Goal: Information Seeking & Learning: Learn about a topic

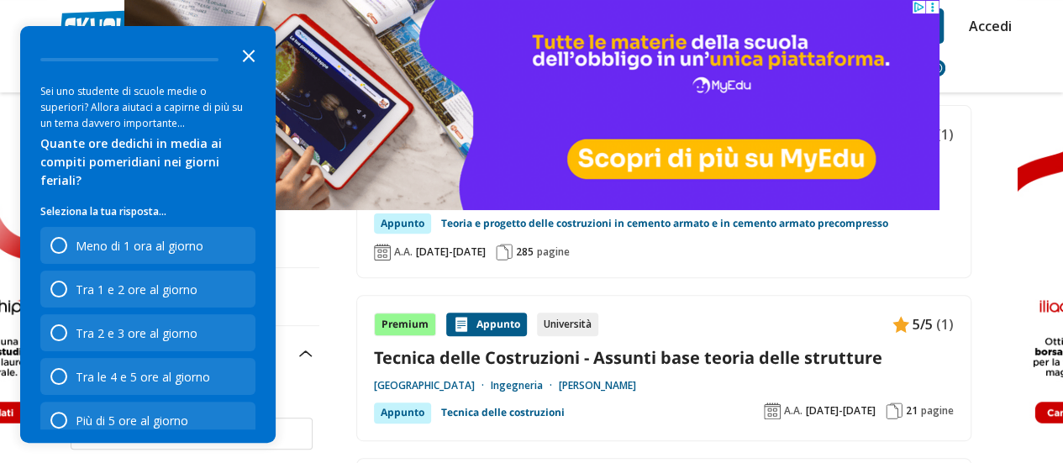
click at [245, 46] on icon "Close the survey" at bounding box center [249, 55] width 34 height 34
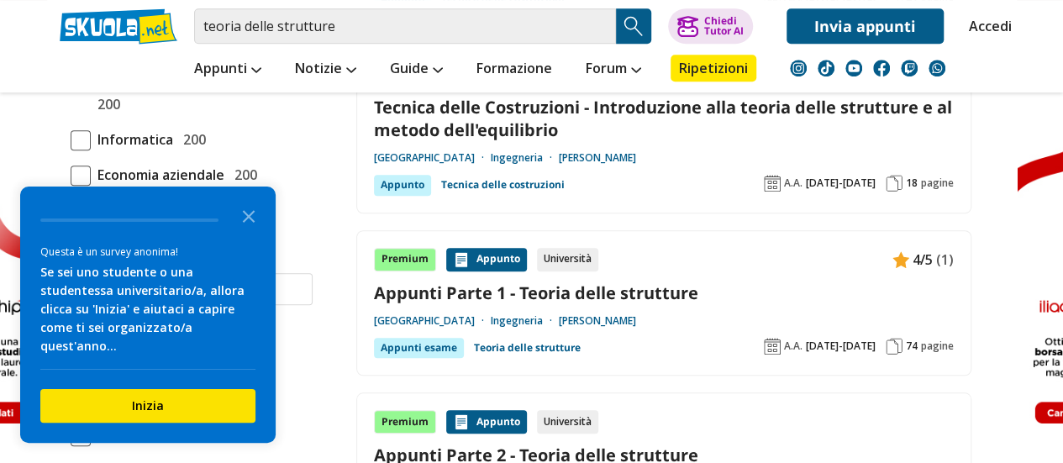
scroll to position [588, 0]
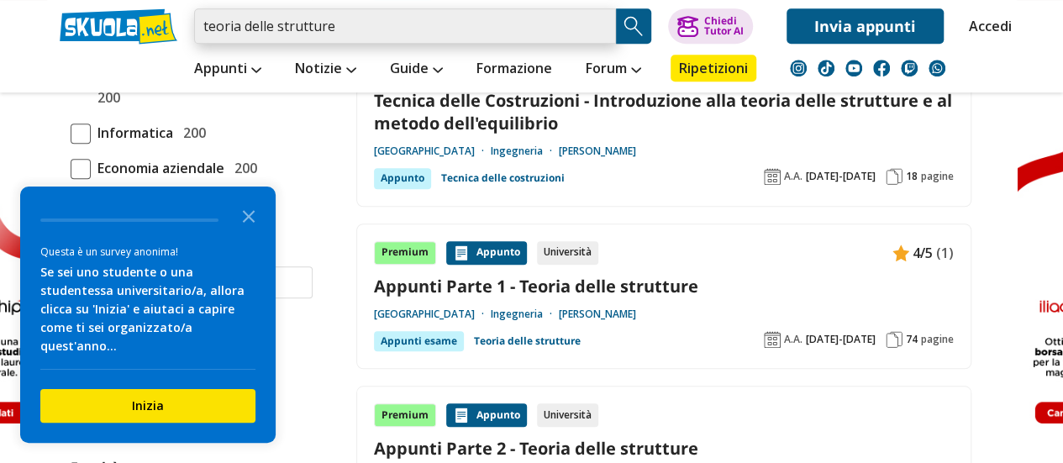
click at [356, 38] on input "teoria delle strutture" at bounding box center [405, 25] width 422 height 35
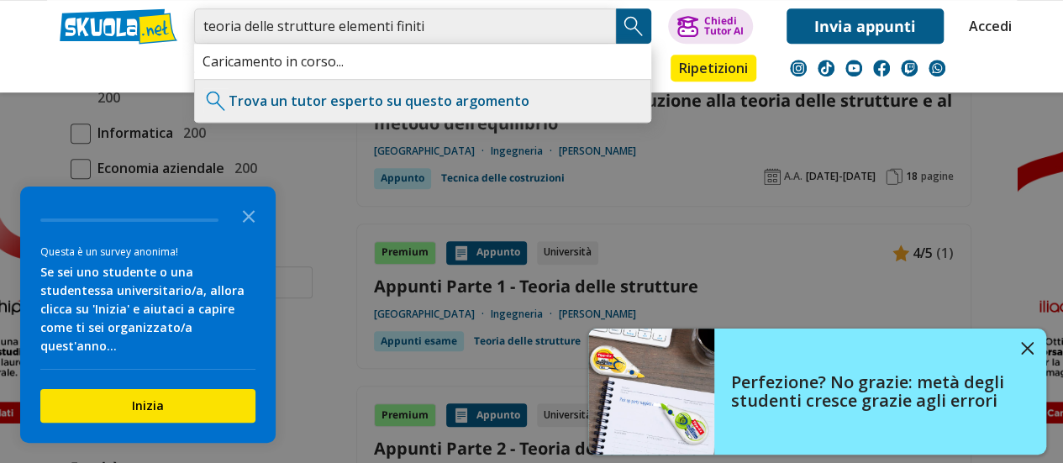
type input "teoria delle strutture elementi finiti"
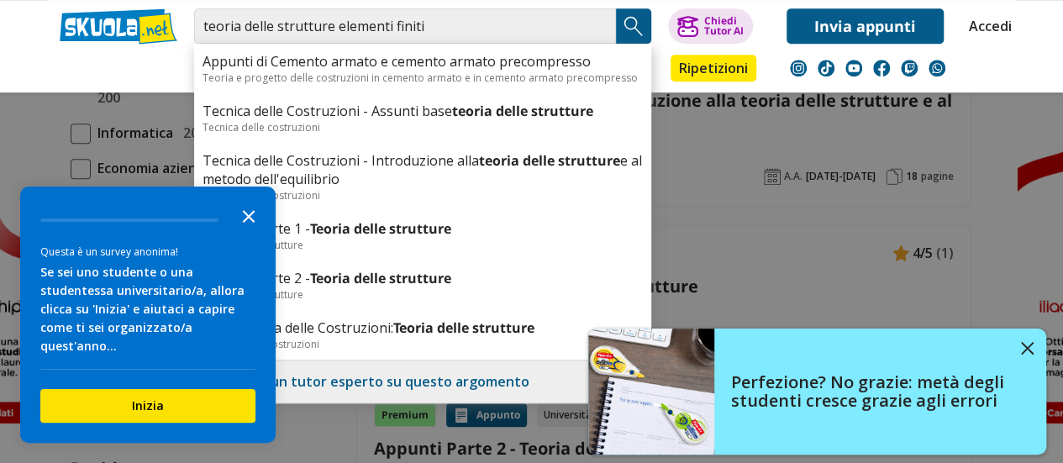
click at [245, 223] on polygon "Close the survey" at bounding box center [249, 216] width 13 height 13
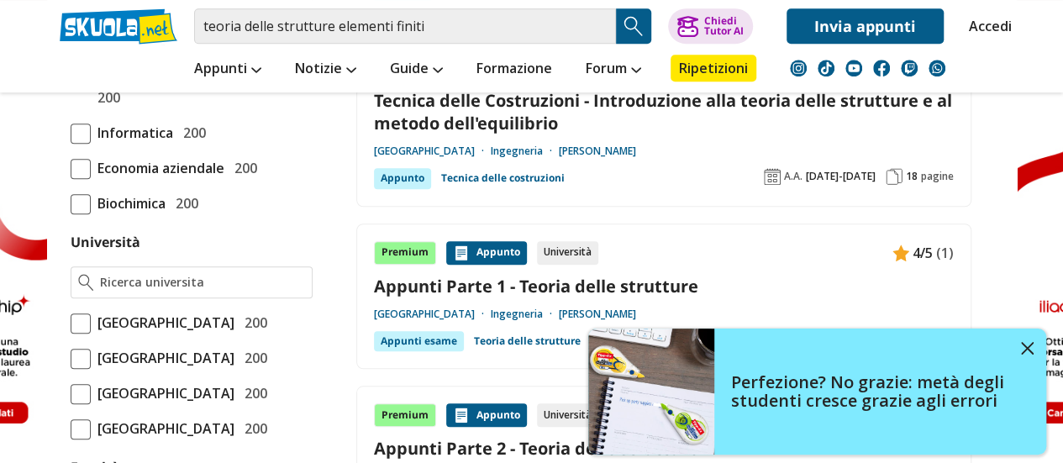
click at [634, 26] on img "Search Button" at bounding box center [633, 25] width 25 height 25
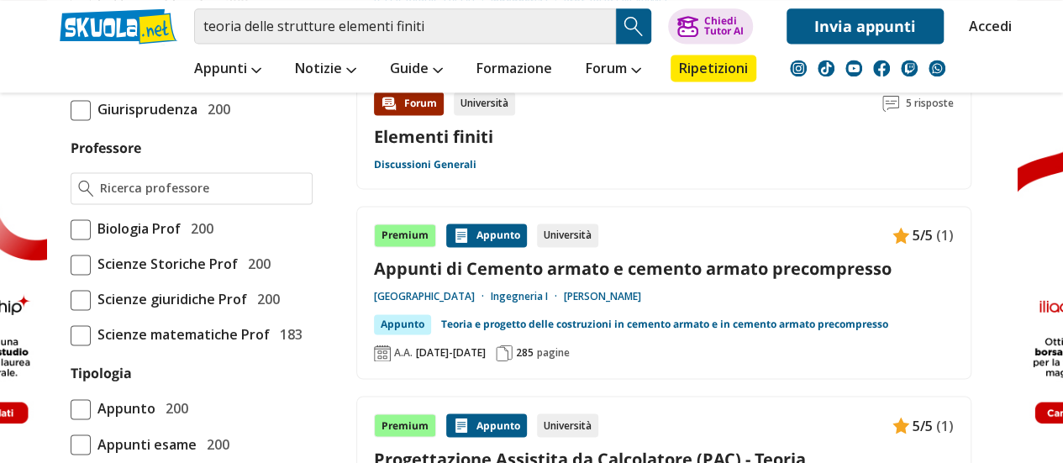
scroll to position [756, 0]
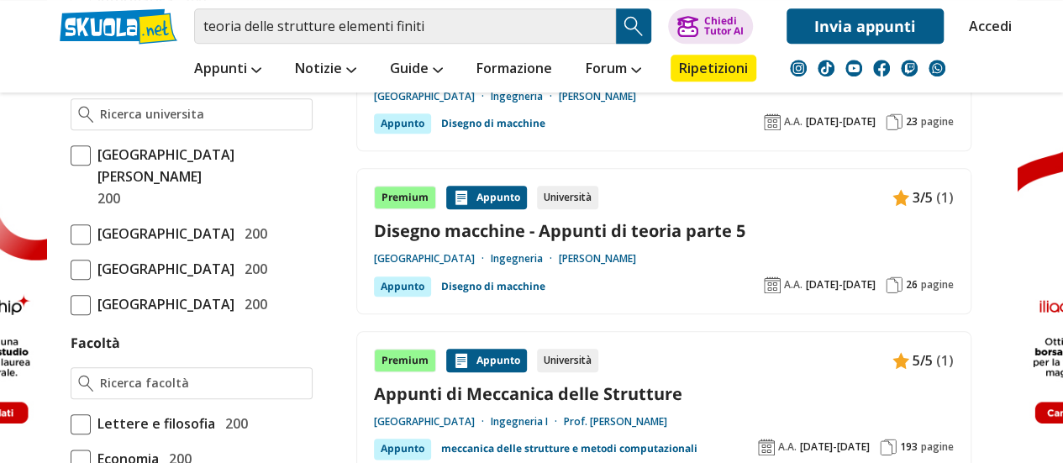
click at [998, 22] on link "Accedi" at bounding box center [986, 25] width 35 height 35
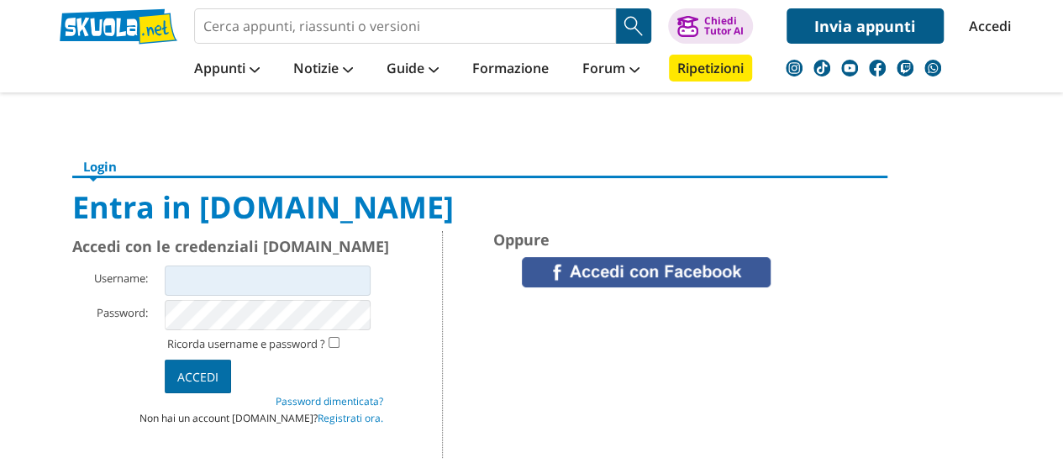
type input "Py920701"
click at [198, 379] on input "Accedi" at bounding box center [198, 377] width 66 height 34
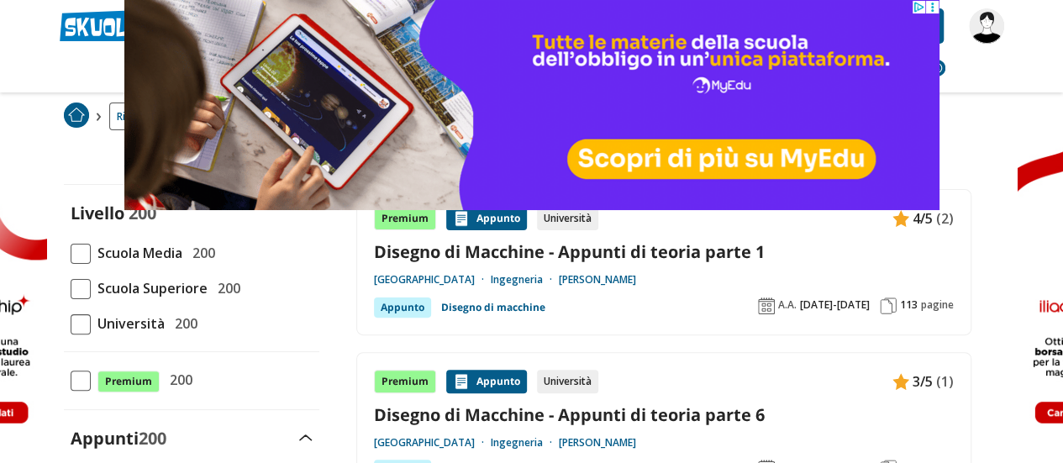
click at [80, 326] on span at bounding box center [81, 324] width 20 height 20
click at [71, 324] on input "Università 200" at bounding box center [71, 324] width 0 height 0
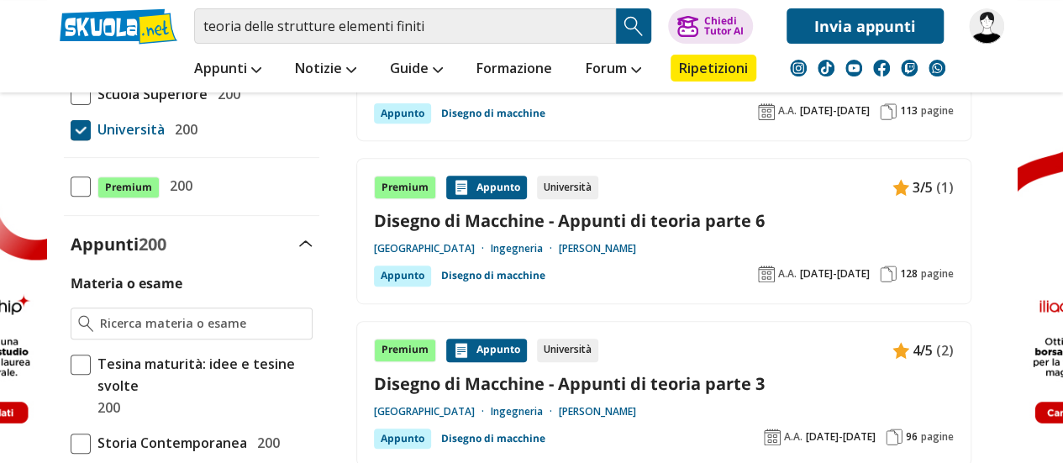
scroll to position [252, 0]
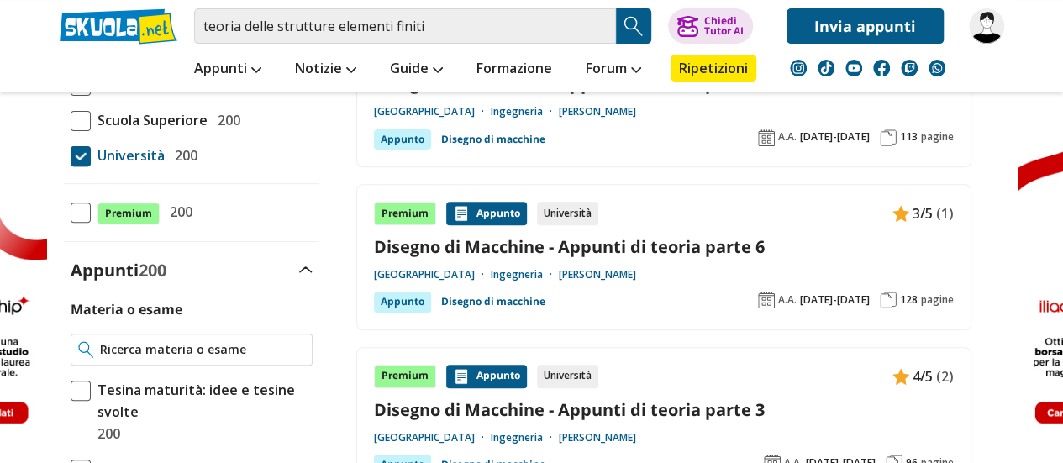
click at [202, 345] on input "Materia o esame" at bounding box center [202, 349] width 204 height 17
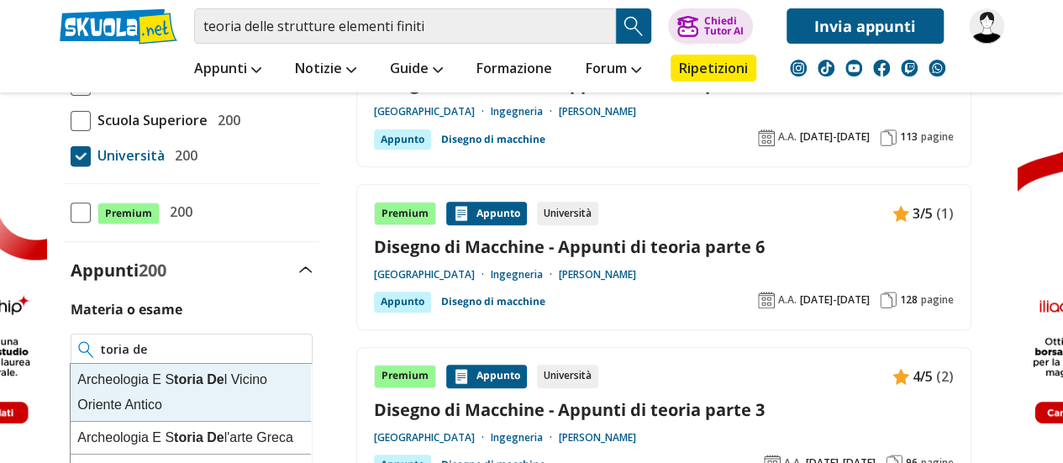
type input "toria de"
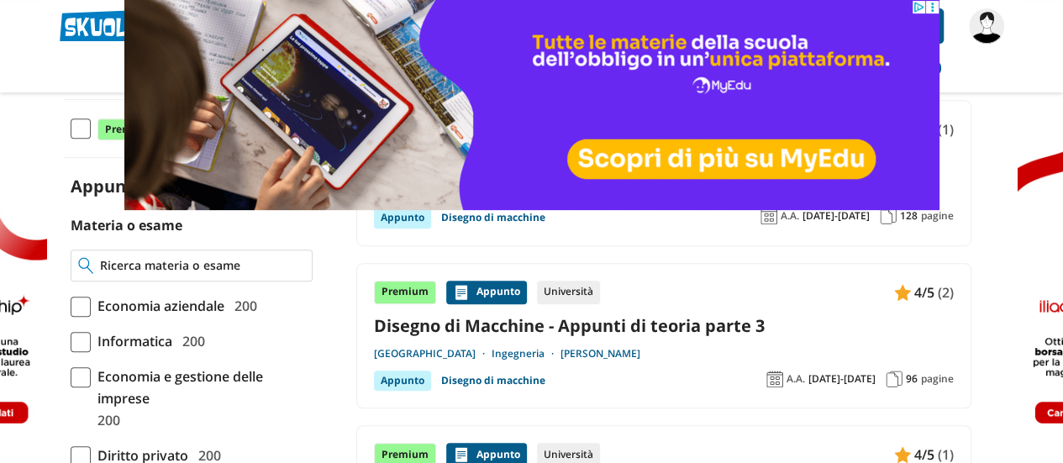
click at [155, 266] on input "Materia o esame" at bounding box center [202, 265] width 204 height 17
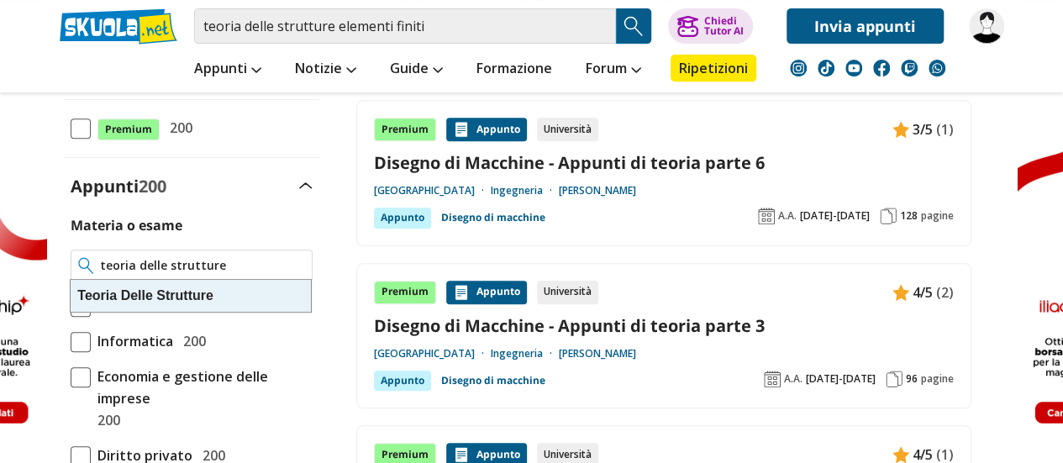
click at [141, 298] on strong "Delle" at bounding box center [137, 295] width 32 height 14
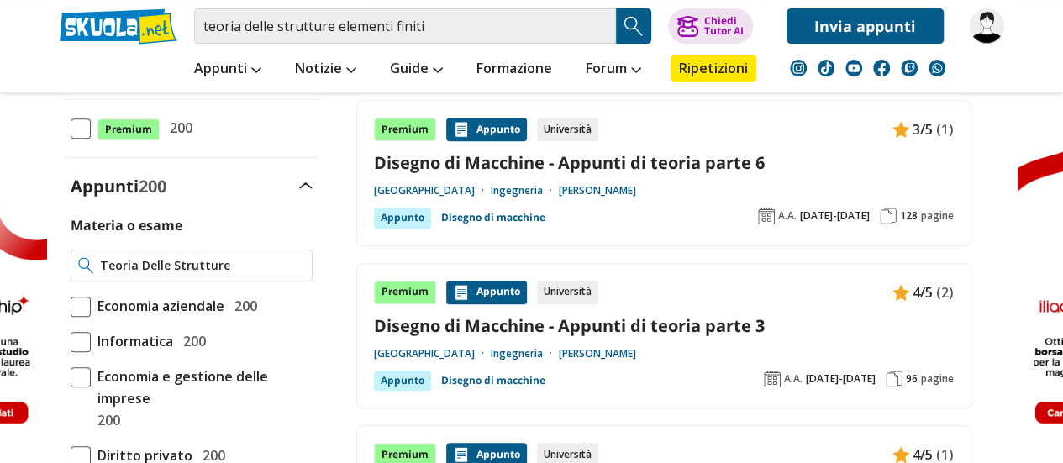
type input "Teoria Delle Strutture"
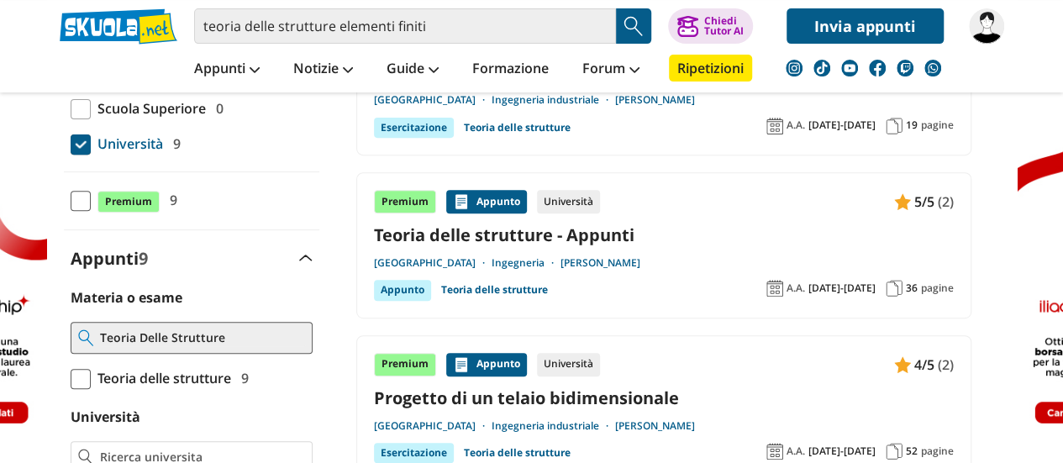
scroll to position [336, 0]
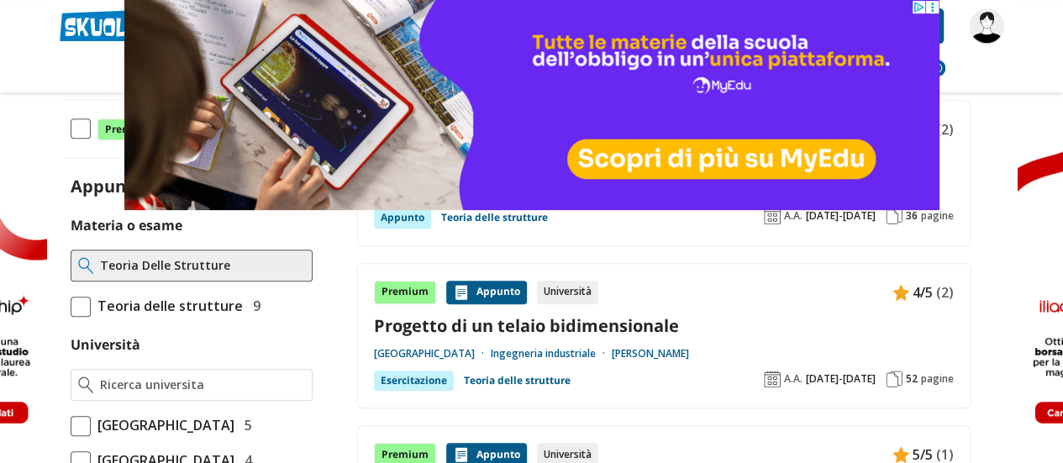
click at [81, 302] on span at bounding box center [81, 307] width 20 height 20
click at [71, 306] on input "Teoria delle strutture 9" at bounding box center [71, 306] width 0 height 0
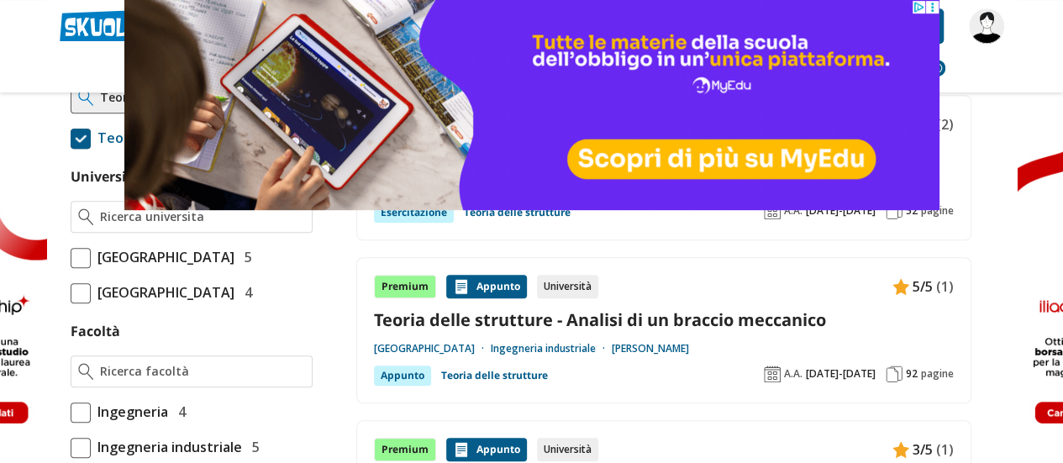
scroll to position [588, 0]
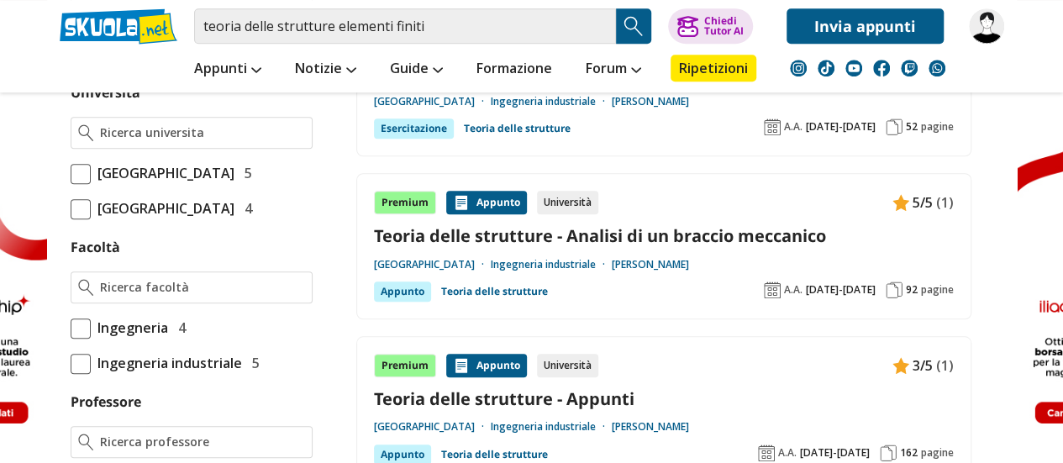
click at [76, 339] on span at bounding box center [81, 328] width 20 height 20
click at [71, 328] on input "Ingegneria 4" at bounding box center [71, 328] width 0 height 0
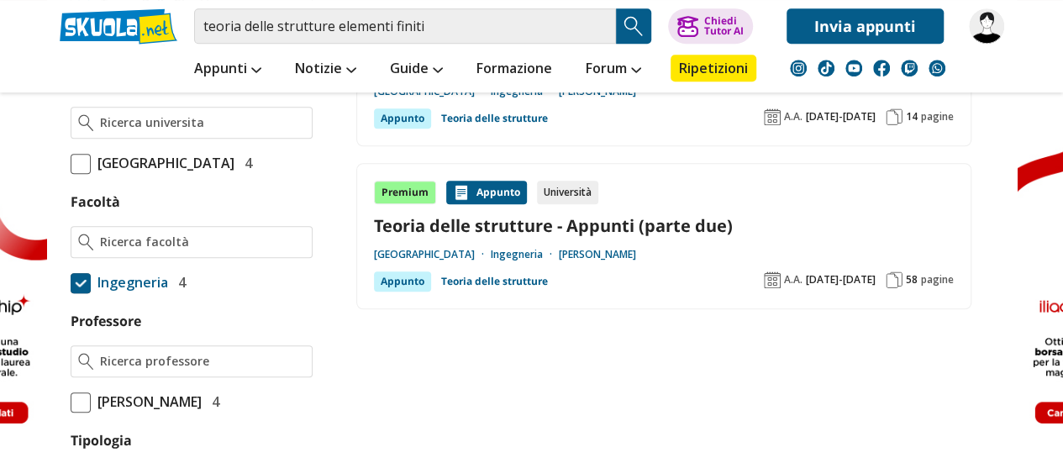
scroll to position [588, 0]
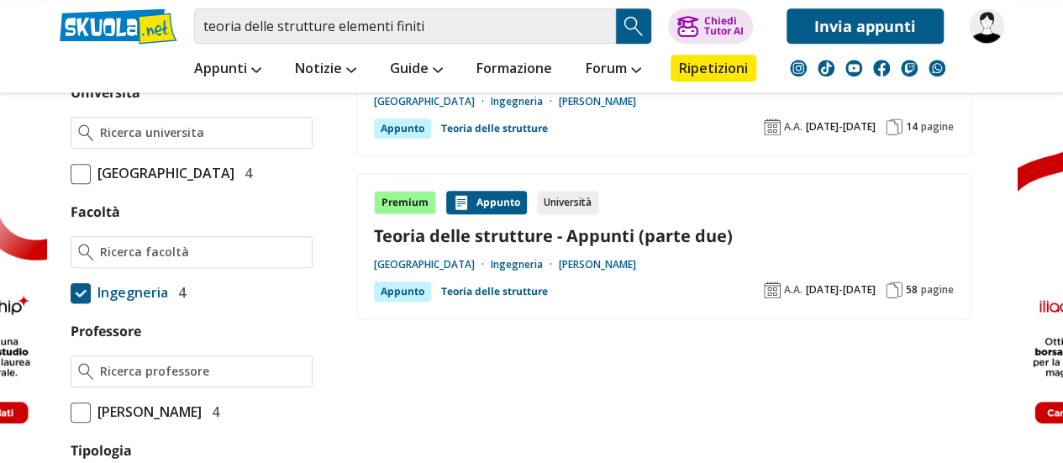
click at [546, 226] on link "Teoria delle strutture - Appunti (parte due)" at bounding box center [664, 235] width 580 height 23
